Goal: Register for event/course

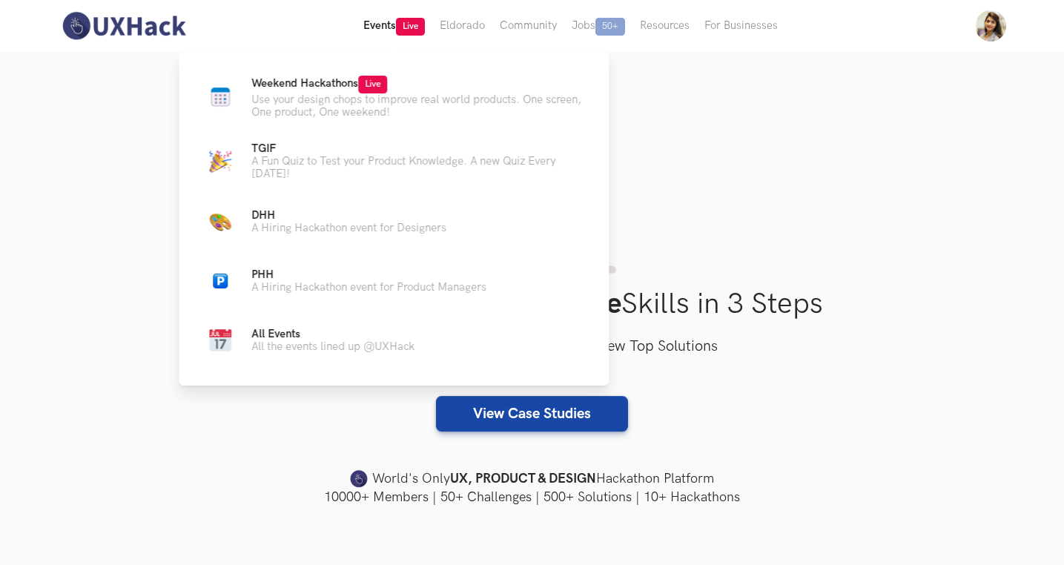
click at [388, 30] on button "Events Live" at bounding box center [394, 26] width 76 height 52
click at [369, 83] on span "Live" at bounding box center [372, 85] width 29 height 18
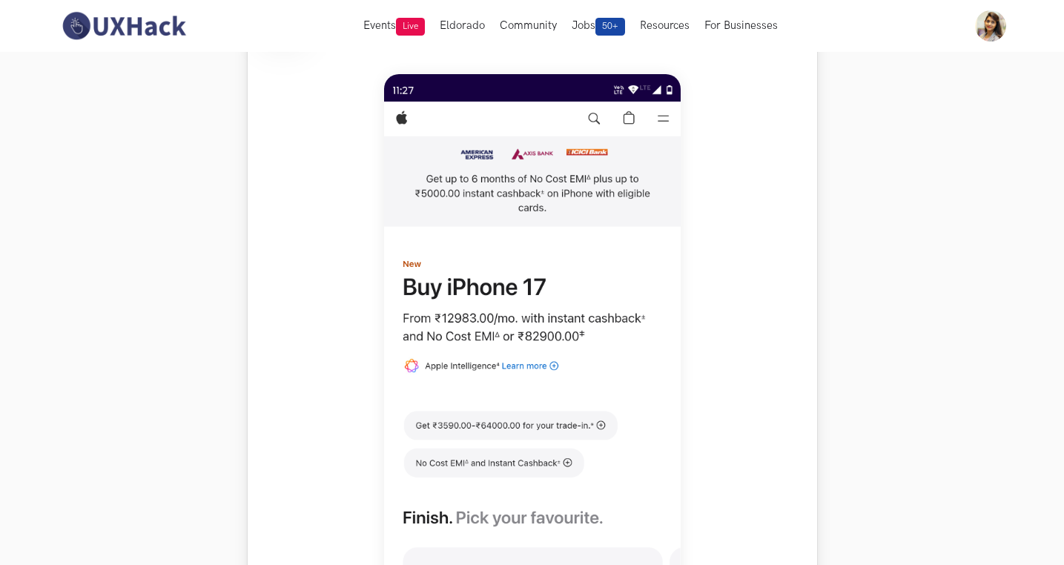
scroll to position [604, 0]
